Goal: Subscribe to service/newsletter

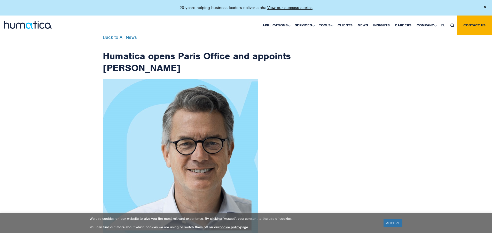
scroll to position [825, 0]
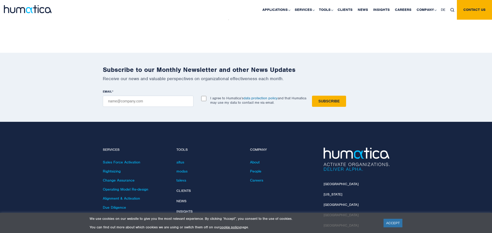
checkbox input "true"
type input "[EMAIL_ADDRESS][DOMAIN_NAME]"
click at [312, 96] on input "Subscribe" at bounding box center [329, 101] width 34 height 11
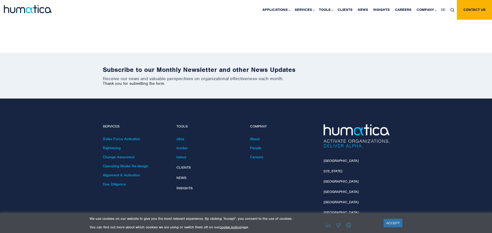
scroll to position [801, 0]
